Goal: Information Seeking & Learning: Understand process/instructions

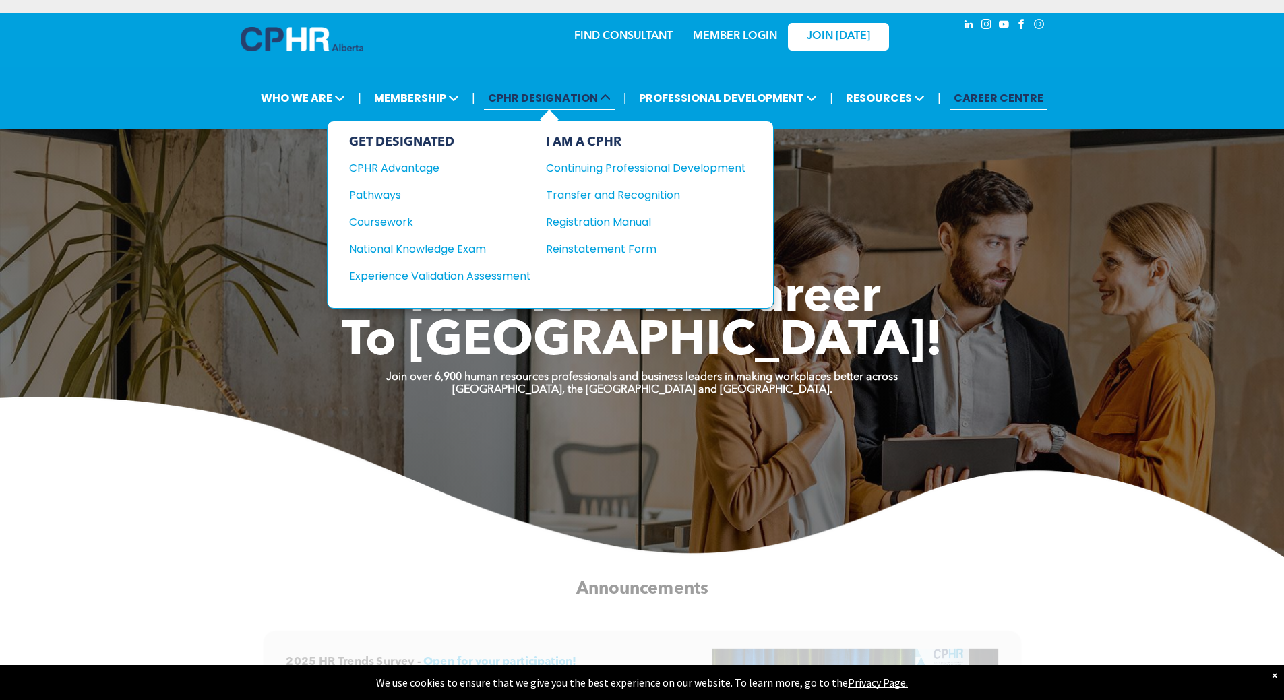
click at [591, 95] on span "CPHR DESIGNATION" at bounding box center [549, 98] width 131 height 25
click at [581, 104] on span "CPHR DESIGNATION" at bounding box center [549, 98] width 131 height 25
click at [394, 193] on div "Pathways" at bounding box center [431, 195] width 164 height 17
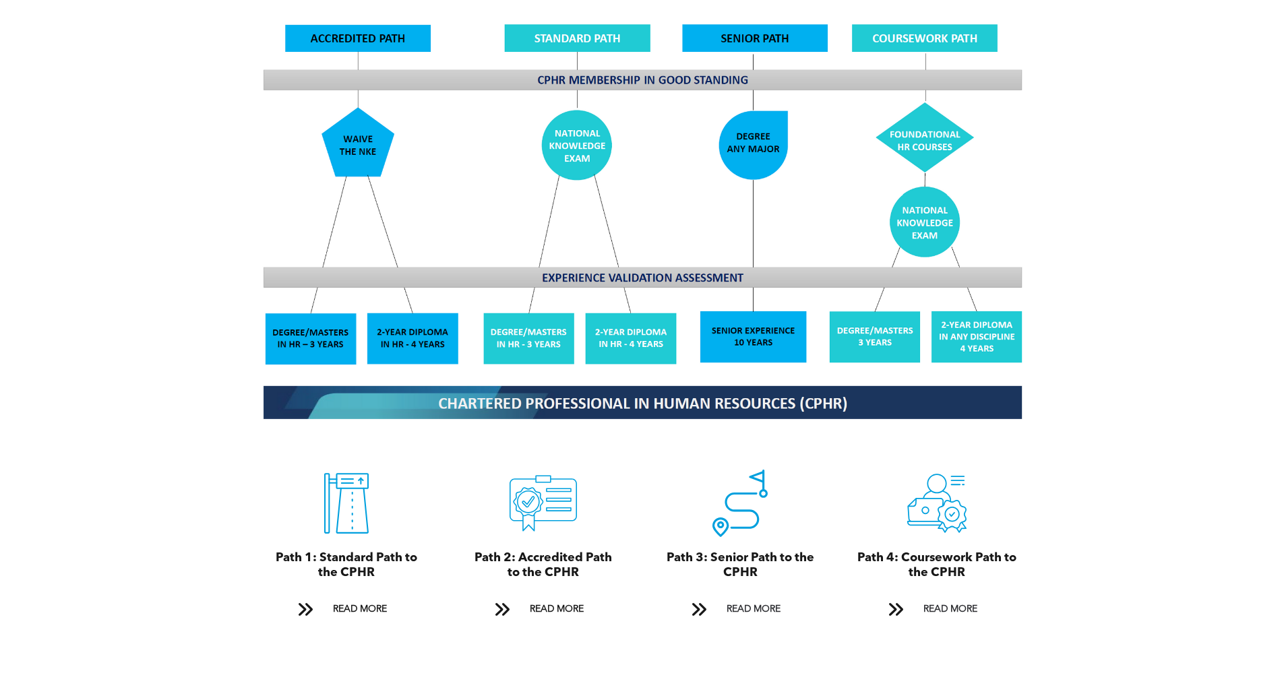
scroll to position [1173, 0]
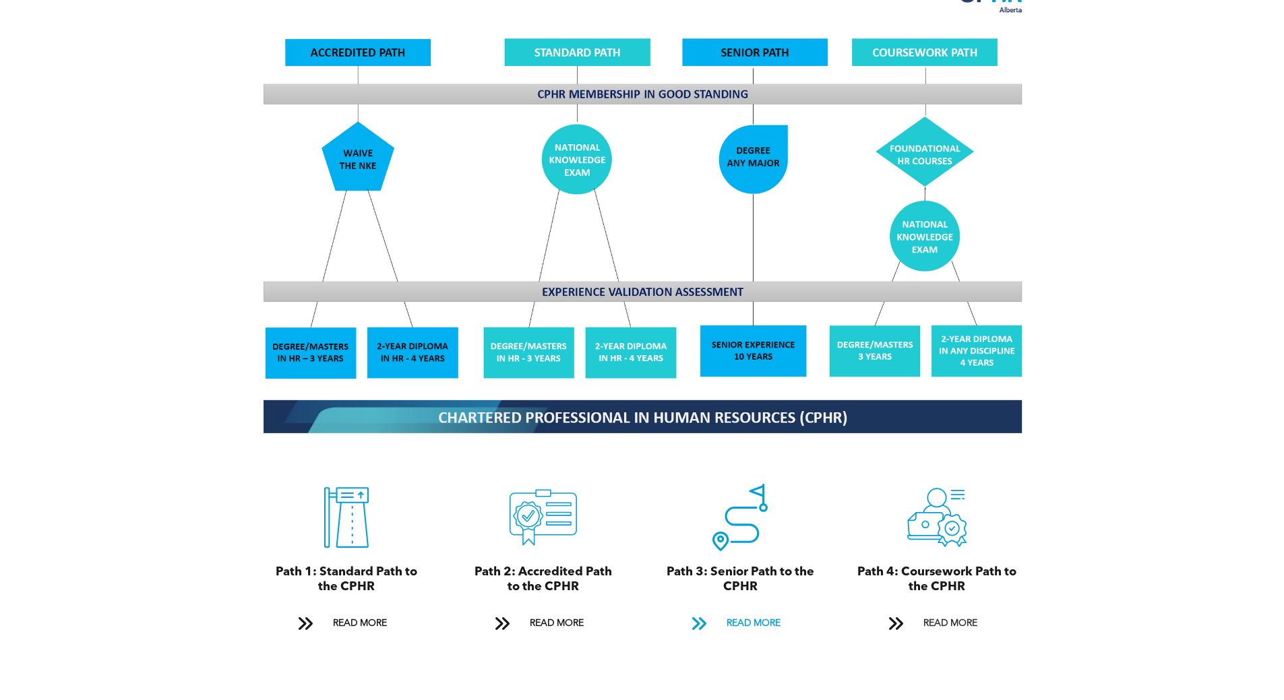
click at [741, 611] on span "READ MORE" at bounding box center [753, 623] width 63 height 25
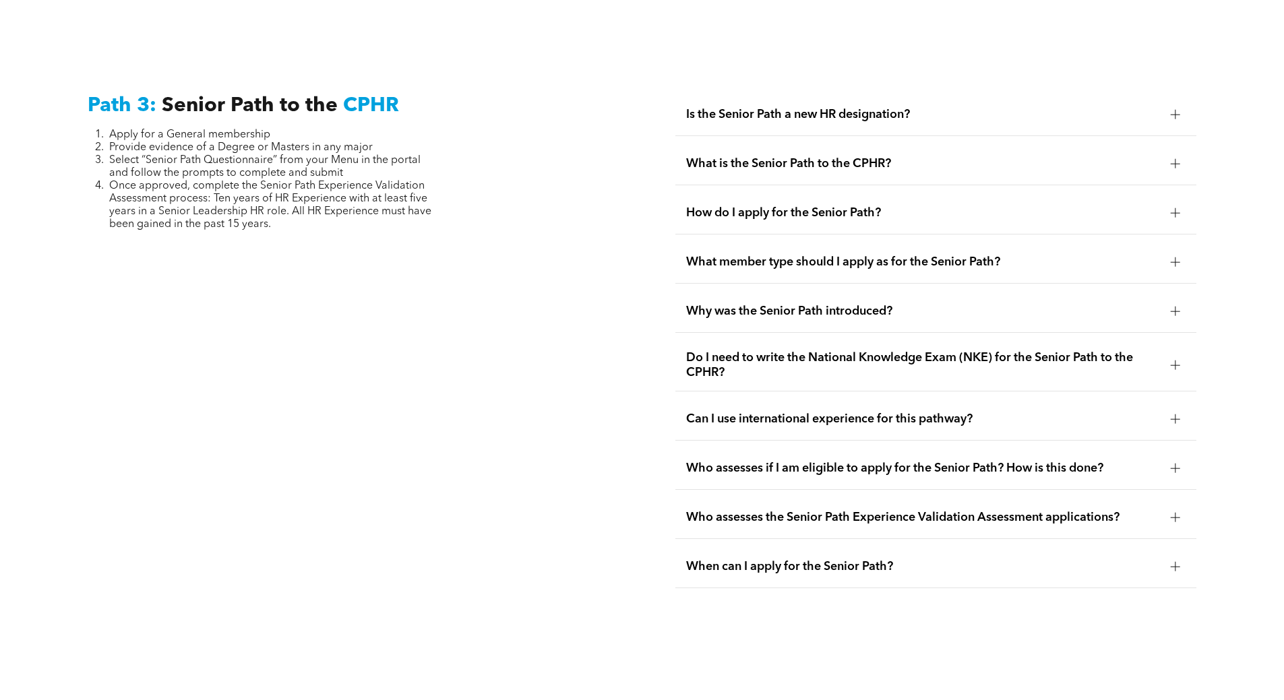
scroll to position [3385, 0]
click at [1177, 162] on div at bounding box center [1174, 162] width 9 height 1
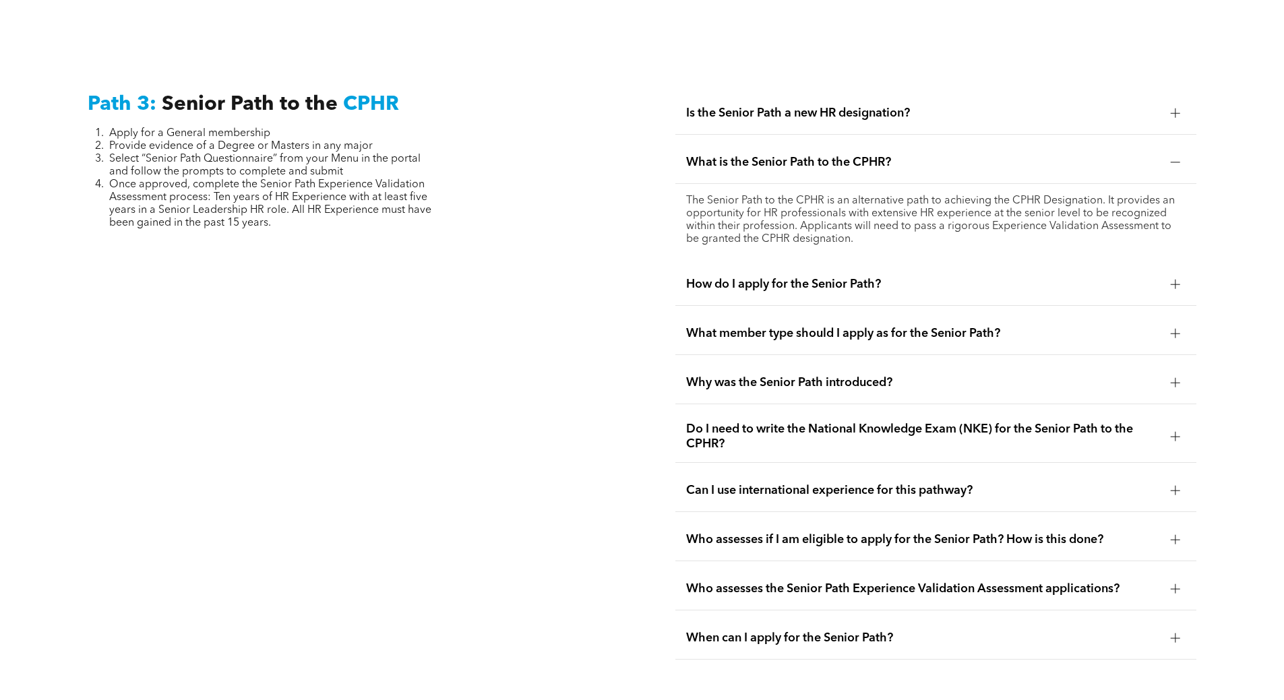
click at [1174, 280] on div at bounding box center [1174, 284] width 1 height 9
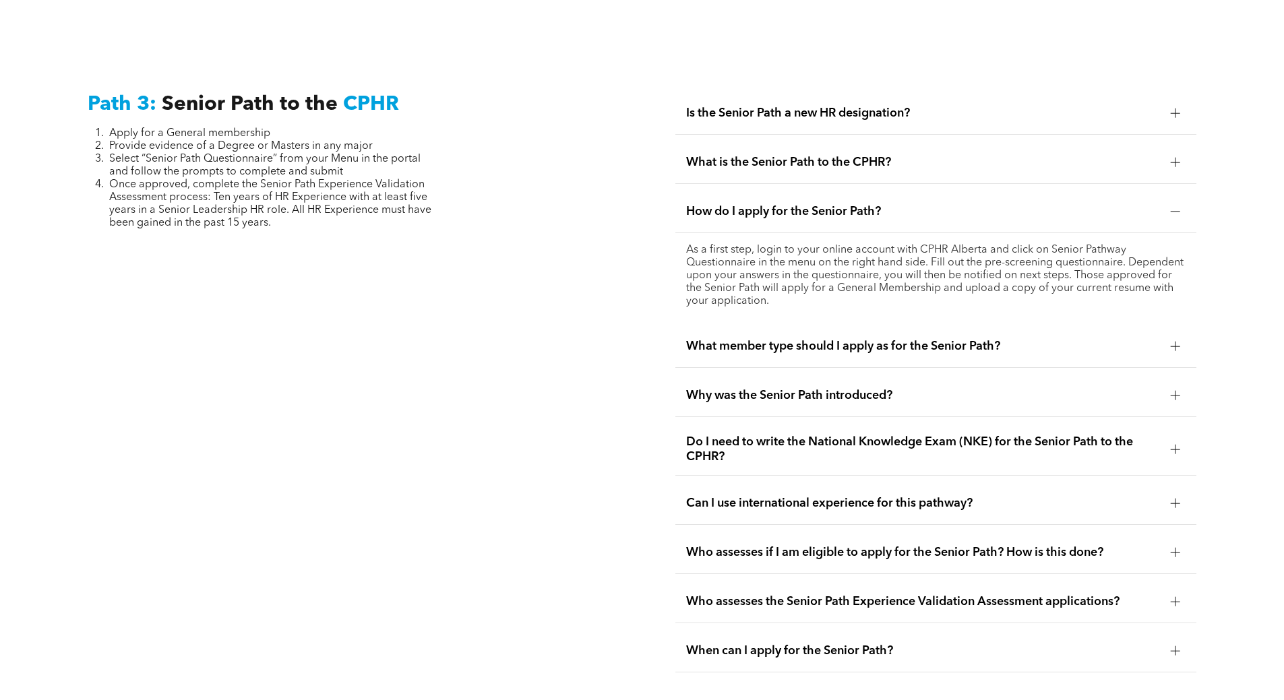
click at [1173, 251] on p "As a first step, login to your online account with CPHR Alberta and click on Se…" at bounding box center [935, 276] width 499 height 64
click at [1174, 211] on div at bounding box center [1174, 211] width 9 height 1
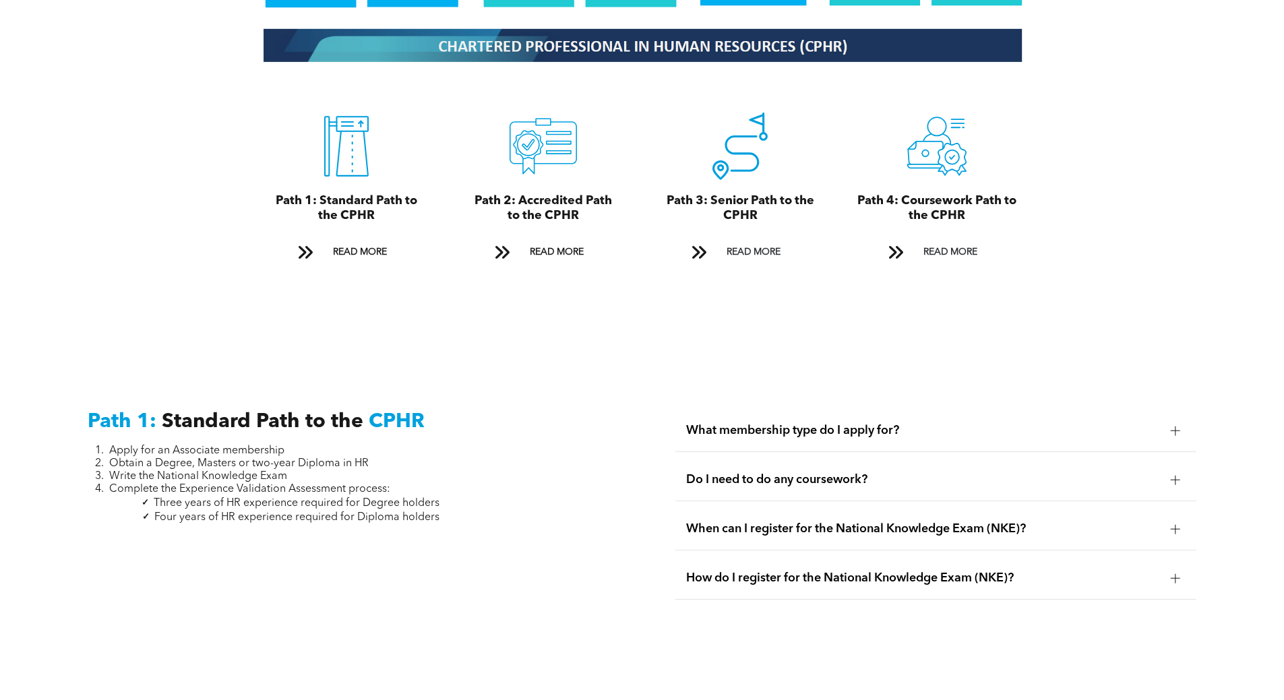
scroll to position [1577, 0]
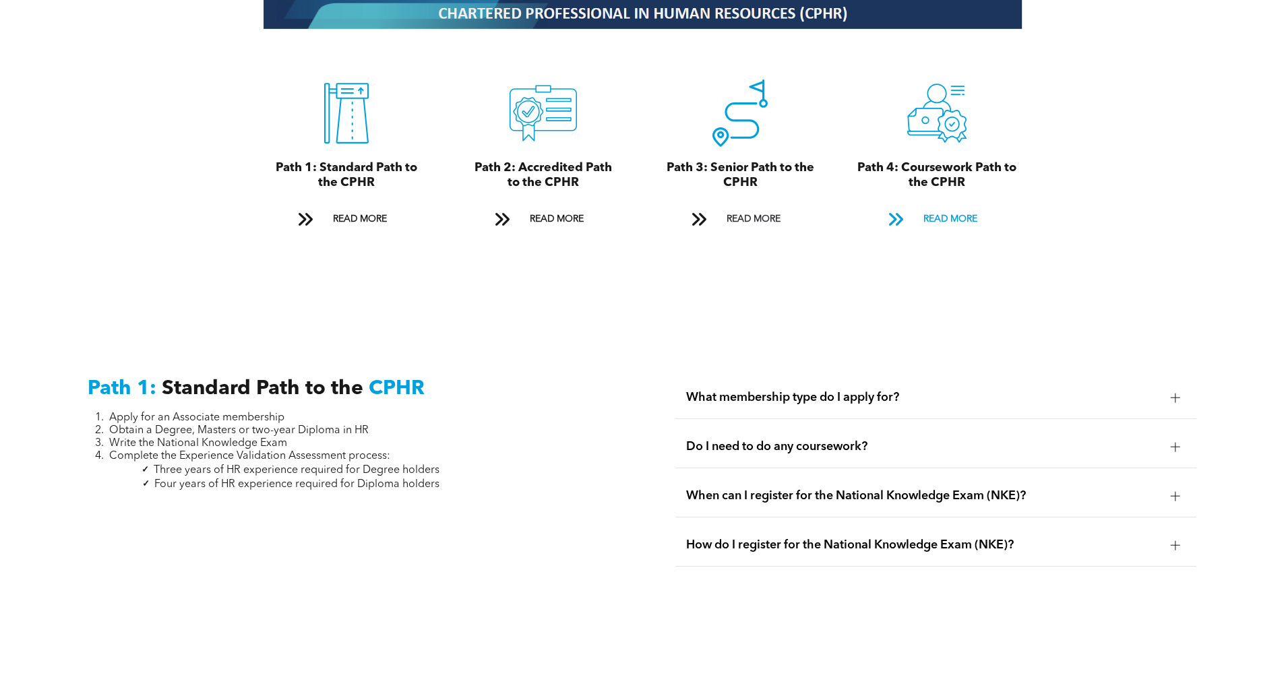
click at [933, 207] on span "READ MORE" at bounding box center [949, 219] width 63 height 25
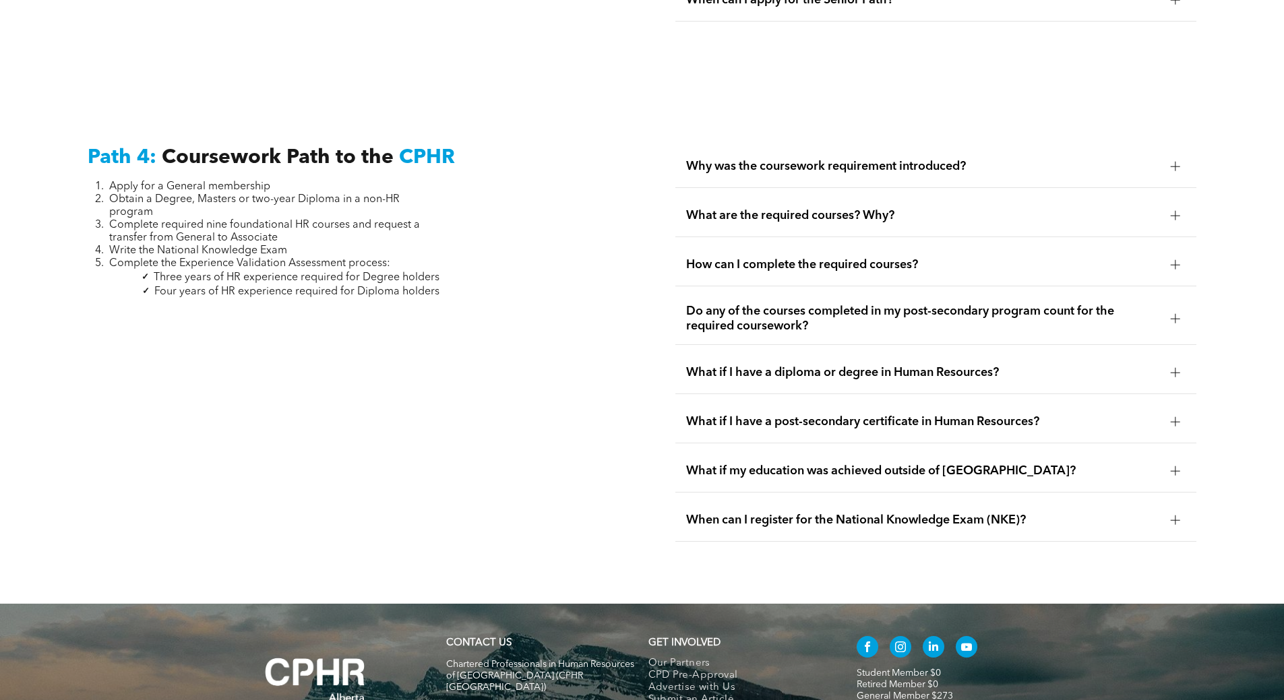
scroll to position [4003, 0]
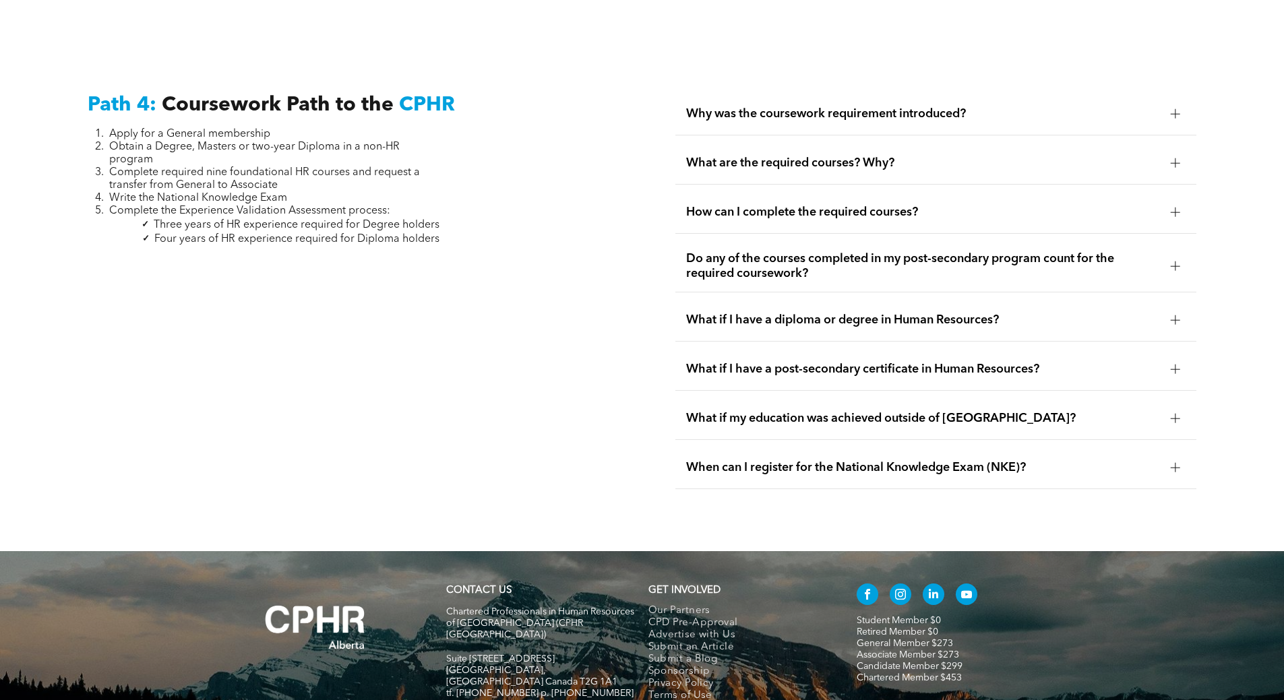
click at [1173, 109] on div at bounding box center [1174, 113] width 9 height 9
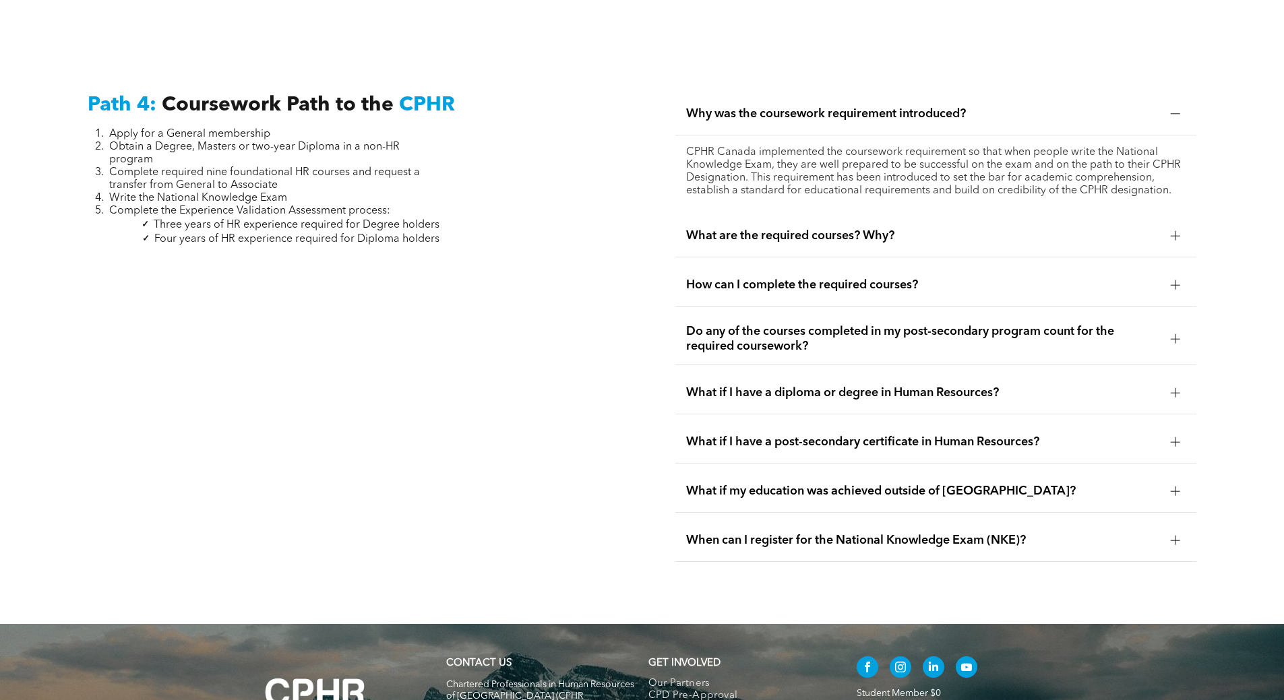
click at [1174, 231] on div at bounding box center [1174, 235] width 9 height 9
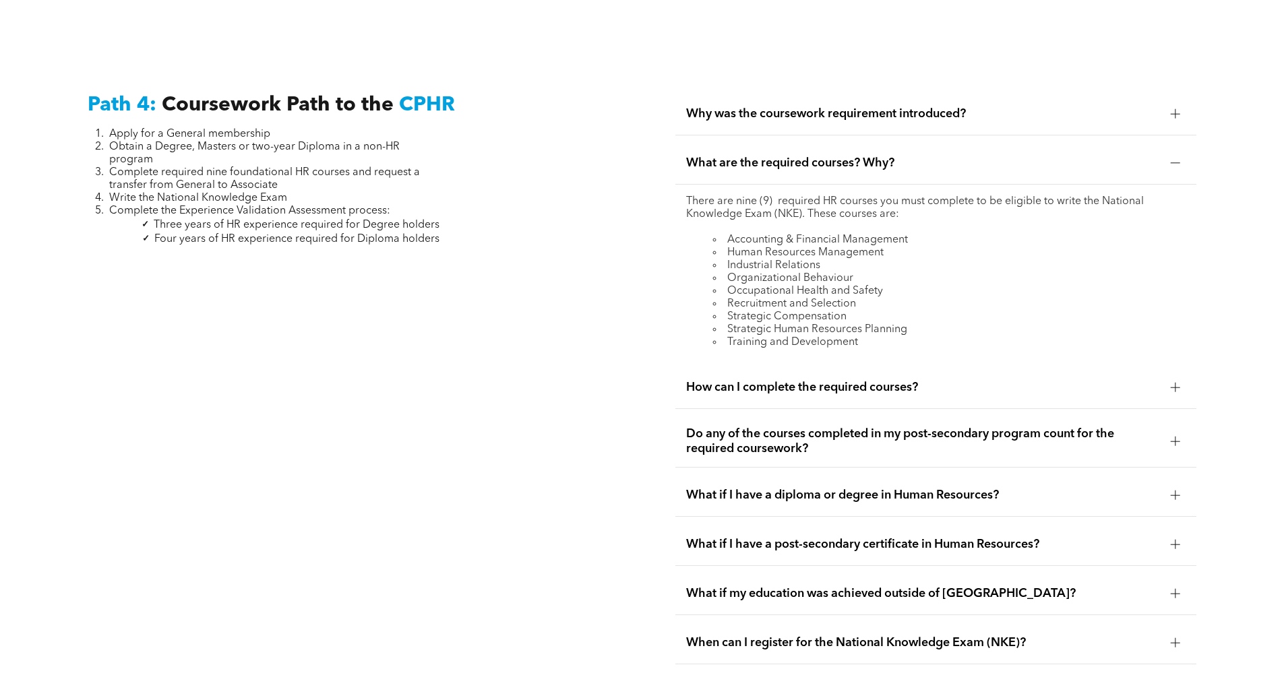
click at [1174, 383] on div at bounding box center [1174, 387] width 1 height 9
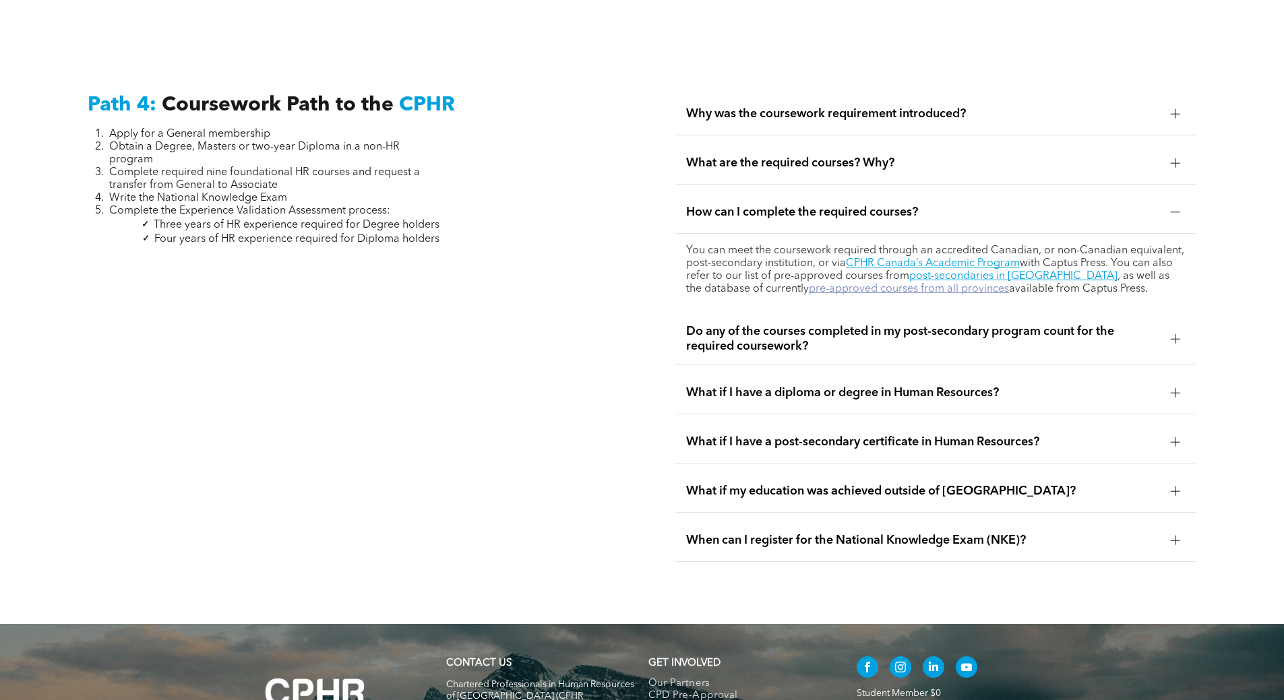
click at [878, 284] on link "pre-approved courses from all provinces" at bounding box center [909, 289] width 200 height 11
